Goal: Task Accomplishment & Management: Manage account settings

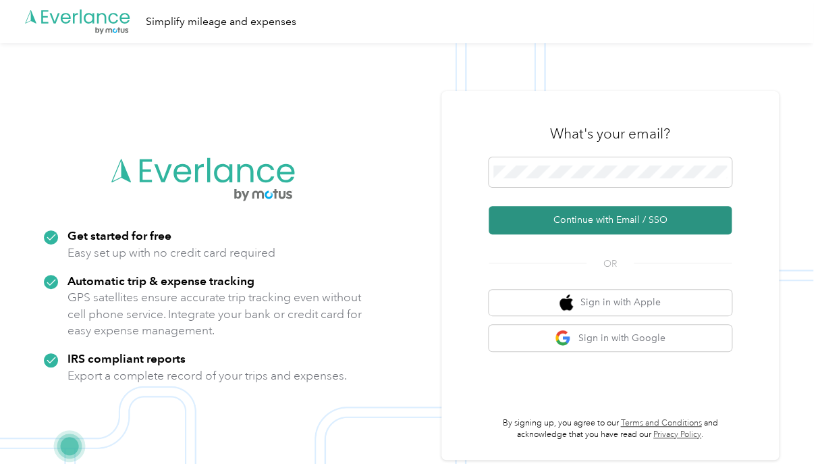
click at [615, 217] on button "Continue with Email / SSO" at bounding box center [610, 220] width 243 height 28
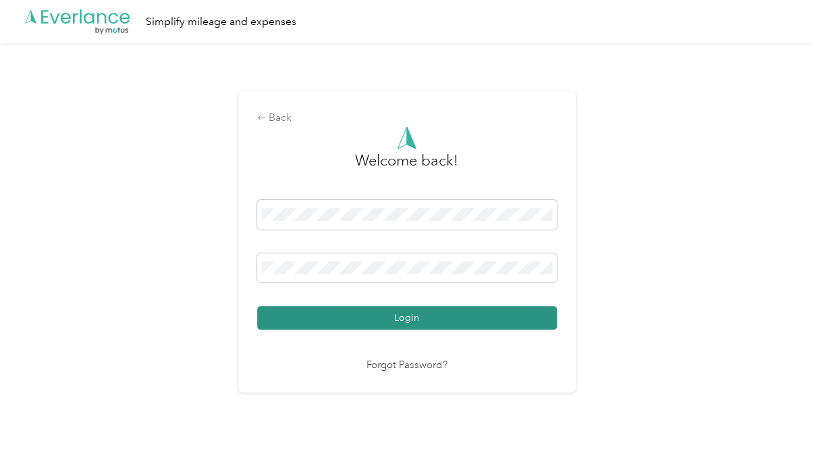
click at [377, 312] on button "Login" at bounding box center [407, 318] width 300 height 24
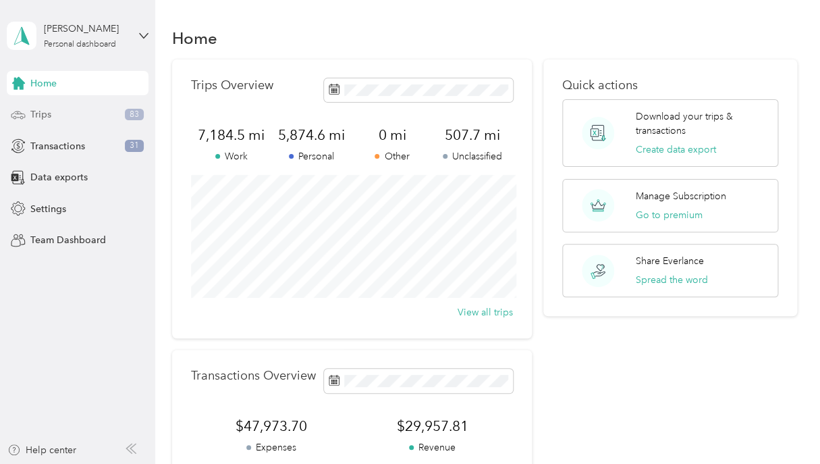
click at [85, 113] on div "Trips 83" at bounding box center [78, 115] width 142 height 24
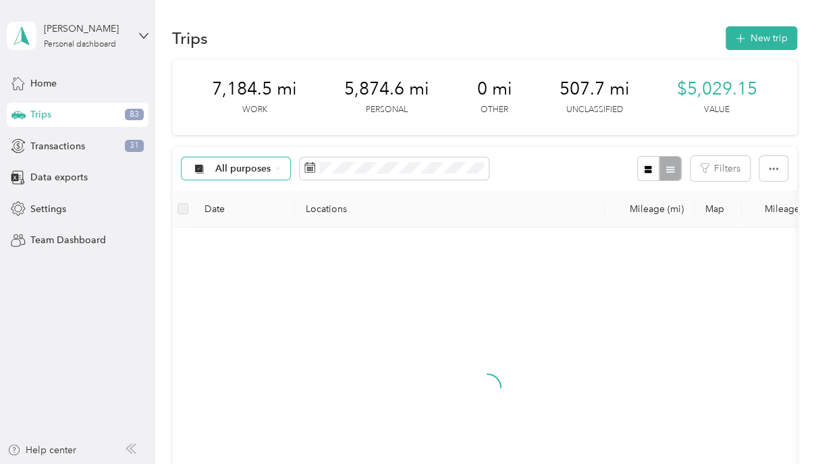
click at [263, 171] on span "All purposes" at bounding box center [243, 168] width 56 height 9
click at [248, 230] on span "Unclassified" at bounding box center [295, 226] width 209 height 34
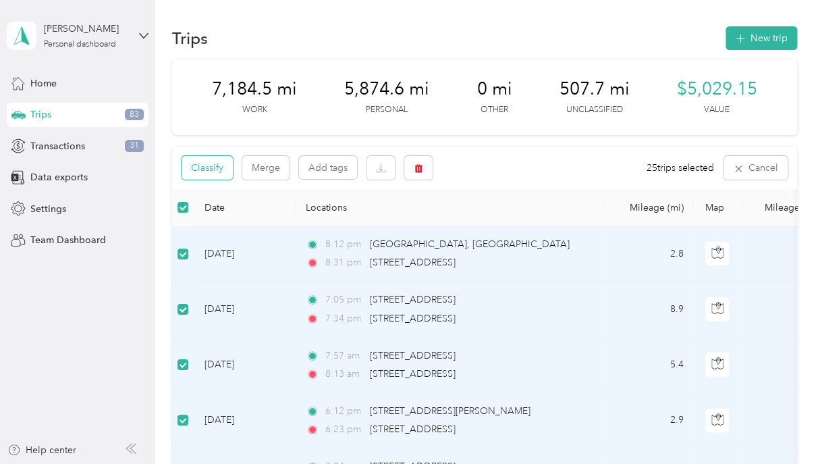
click at [229, 171] on button "Classify" at bounding box center [207, 168] width 51 height 24
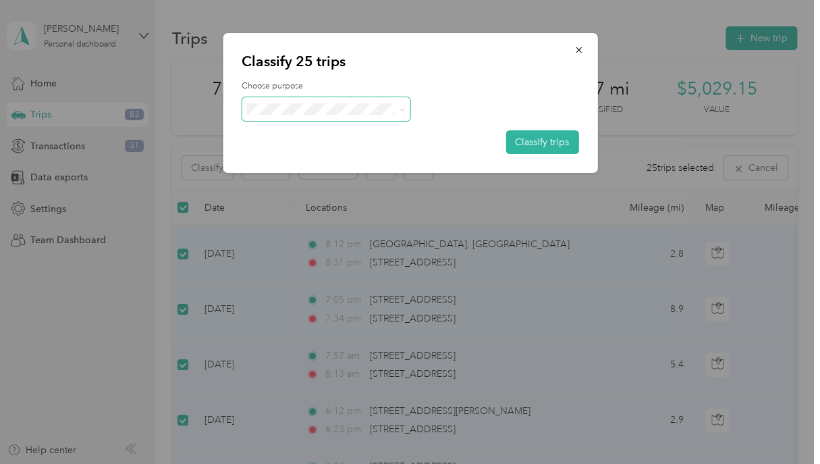
click at [278, 118] on span at bounding box center [326, 109] width 169 height 24
click at [280, 163] on span "Personal" at bounding box center [367, 162] width 185 height 14
click at [561, 140] on button "Classify trips" at bounding box center [541, 142] width 73 height 24
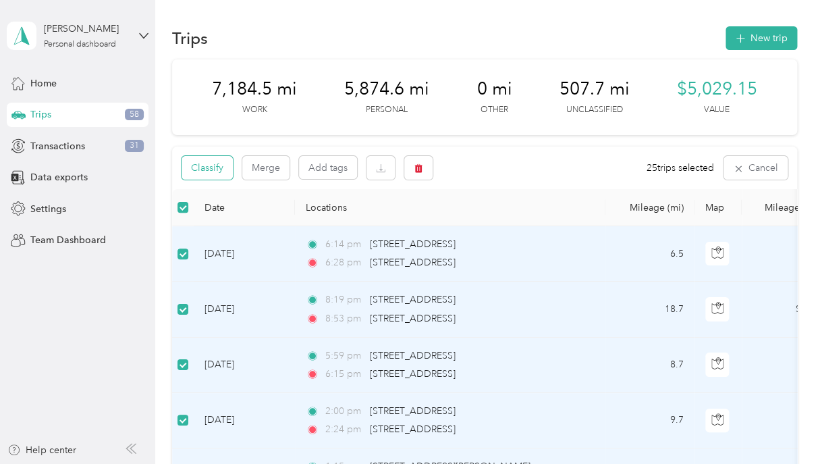
click at [221, 171] on button "Classify" at bounding box center [207, 168] width 51 height 24
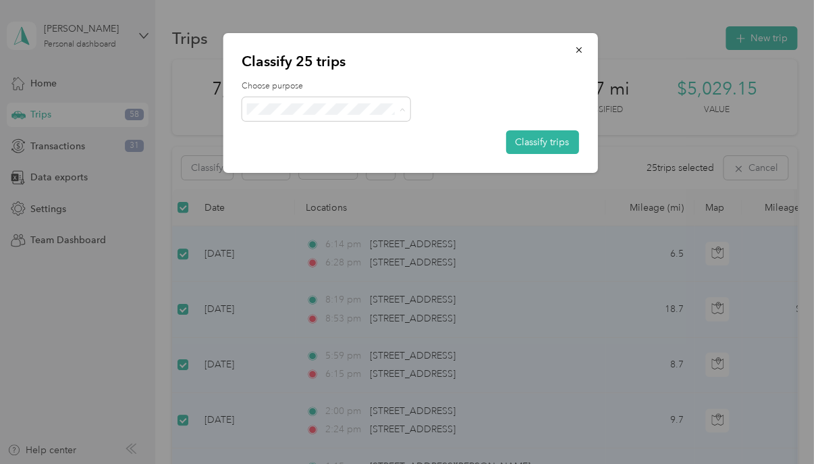
click at [264, 163] on icon at bounding box center [259, 161] width 17 height 17
click at [558, 143] on button "Classify trips" at bounding box center [541, 142] width 73 height 24
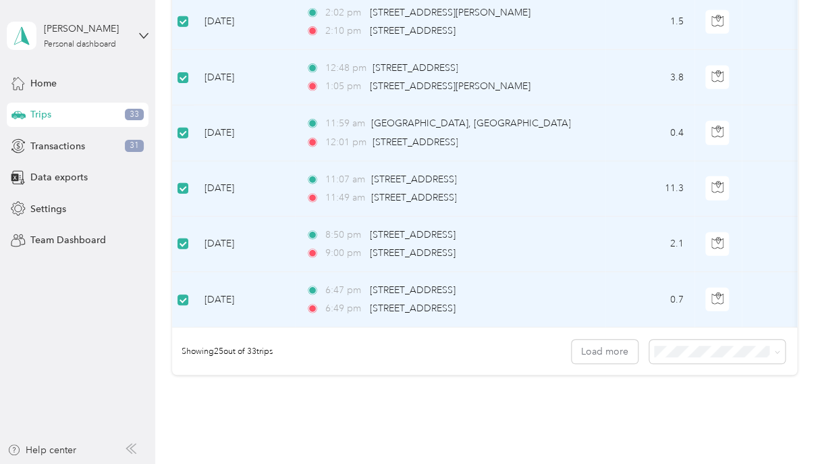
scroll to position [1384, 0]
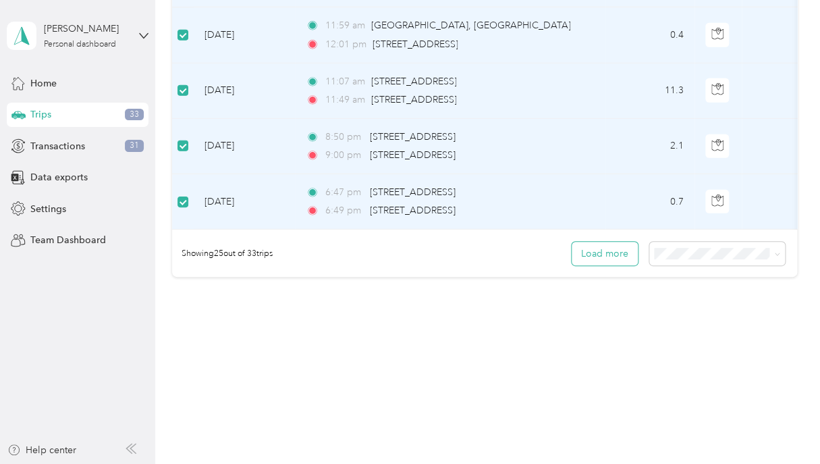
click at [601, 255] on button "Load more" at bounding box center [605, 254] width 66 height 24
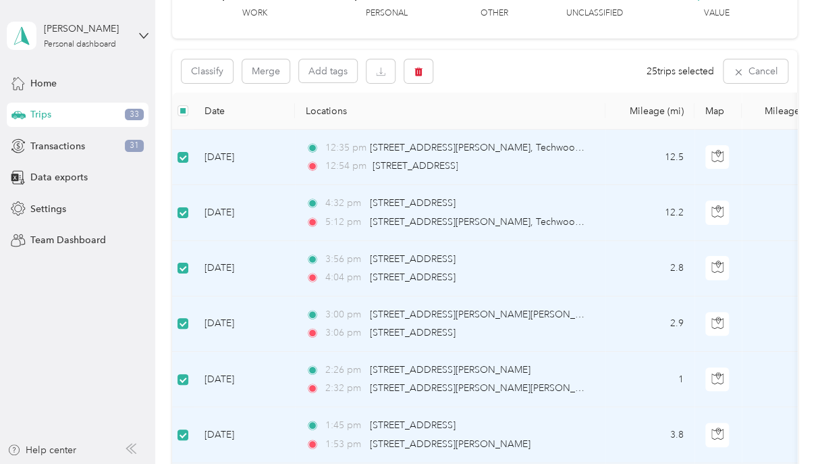
scroll to position [0, 0]
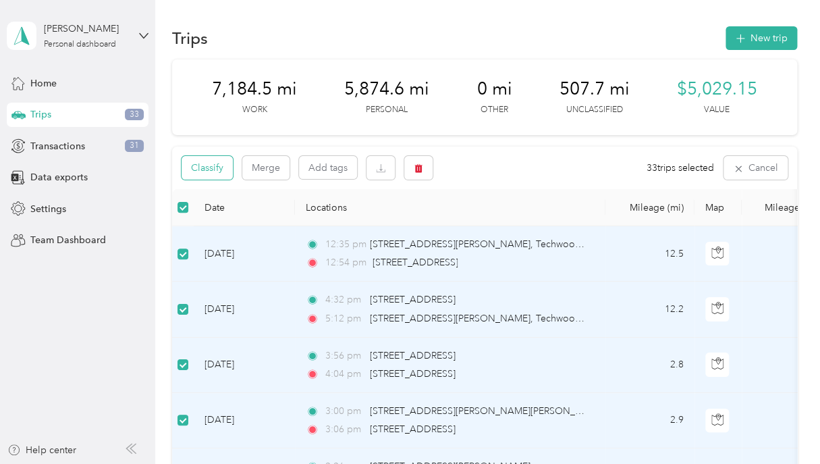
click at [205, 158] on button "Classify" at bounding box center [207, 168] width 51 height 24
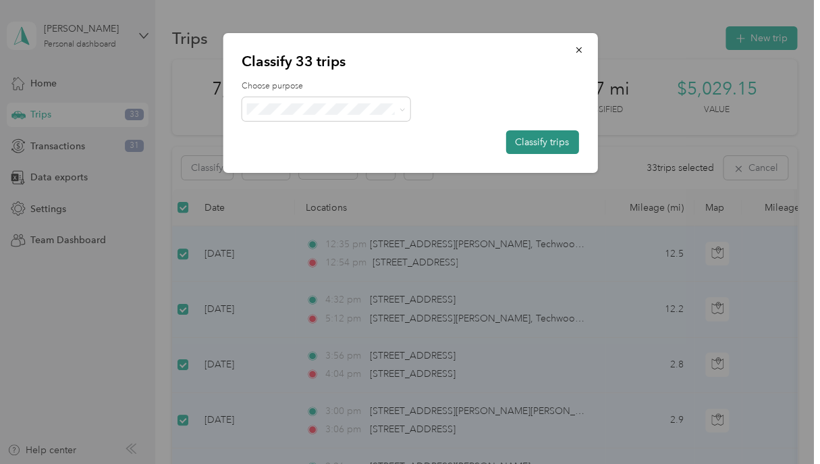
click at [536, 143] on button "Classify trips" at bounding box center [541, 142] width 73 height 24
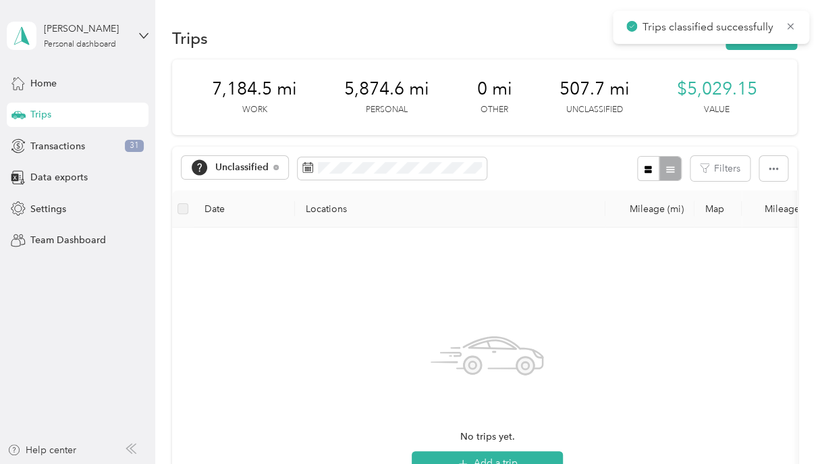
scroll to position [3, 0]
